Goal: Information Seeking & Learning: Learn about a topic

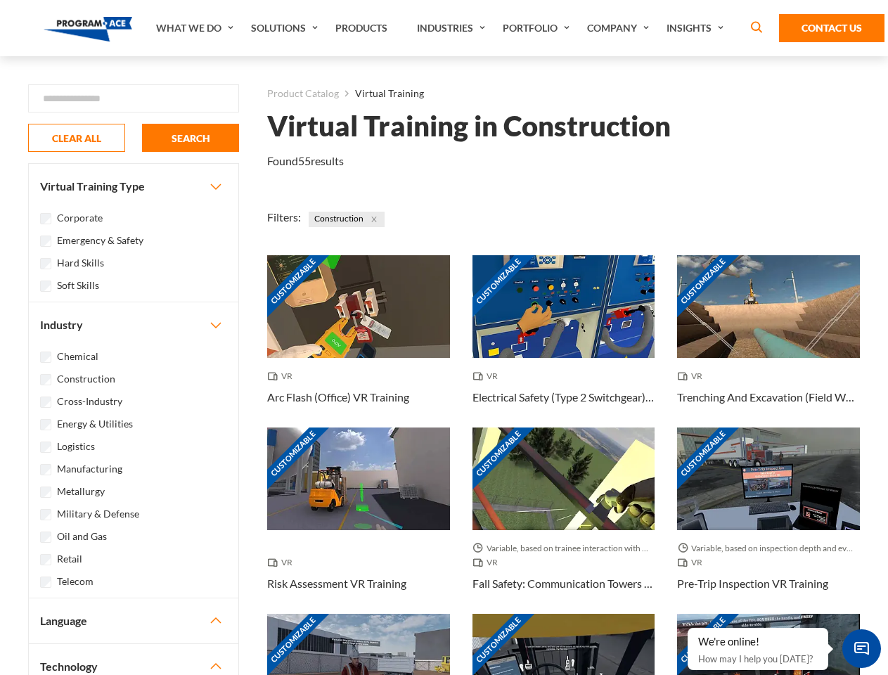
click at [196, 28] on link "What We Do" at bounding box center [196, 28] width 95 height 56
click at [286, 28] on link "Solutions" at bounding box center [286, 28] width 84 height 56
click at [453, 28] on link "Industries" at bounding box center [453, 28] width 86 height 56
click at [621, 28] on link "Company" at bounding box center [619, 28] width 79 height 56
click at [697, 28] on link "Insights" at bounding box center [696, 28] width 74 height 56
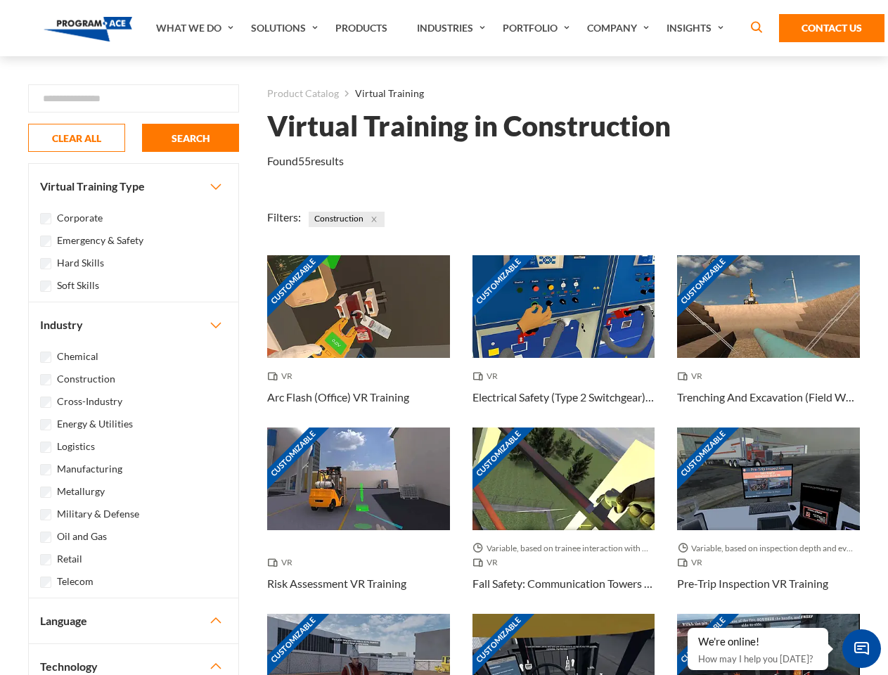
click at [0, 0] on div "Blog White Papers News" at bounding box center [0, 0] width 0 height 0
click at [0, 0] on strong "How Virtual Learning Can Enhance Workforce Productivity: A Guide for L&D Manage…" at bounding box center [0, 0] width 0 height 0
click at [861, 648] on span "Minimize live chat window" at bounding box center [861, 648] width 51 height 51
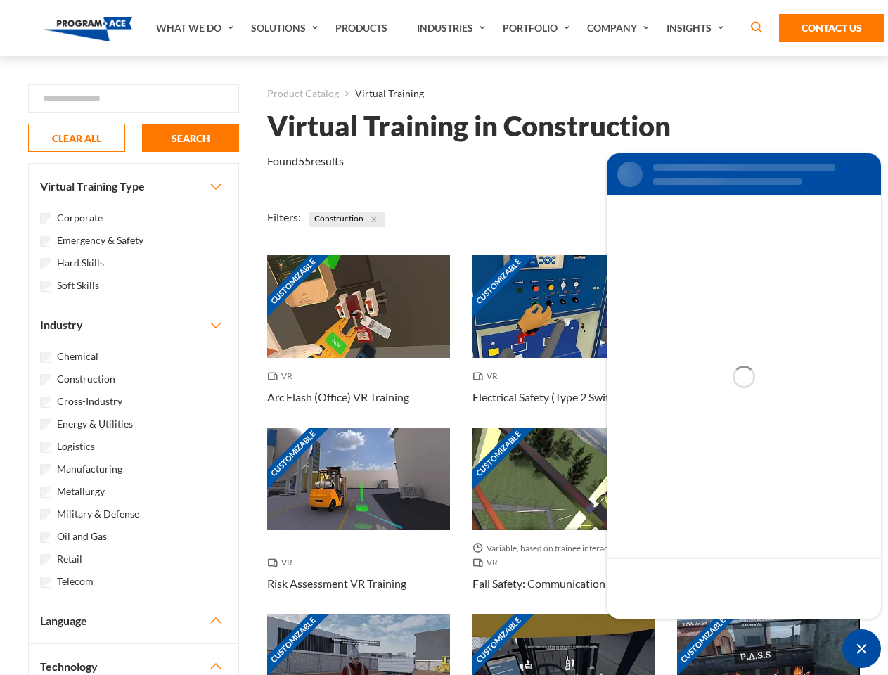
click at [688, 628] on div "Customizable" at bounding box center [768, 664] width 183 height 103
